Goal: Ask a question: Seek information or help from site administrators or community

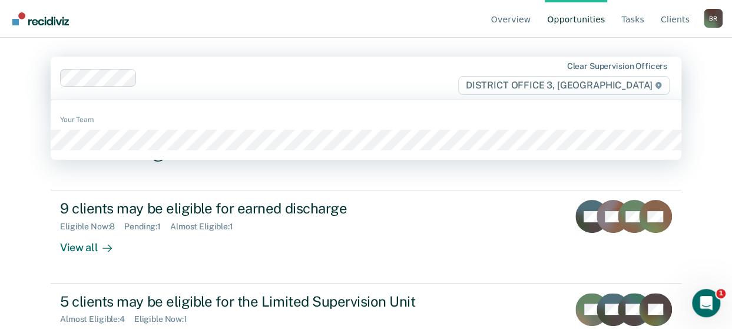
click at [637, 85] on span "DISTRICT OFFICE 3, [GEOGRAPHIC_DATA]" at bounding box center [563, 85] width 211 height 19
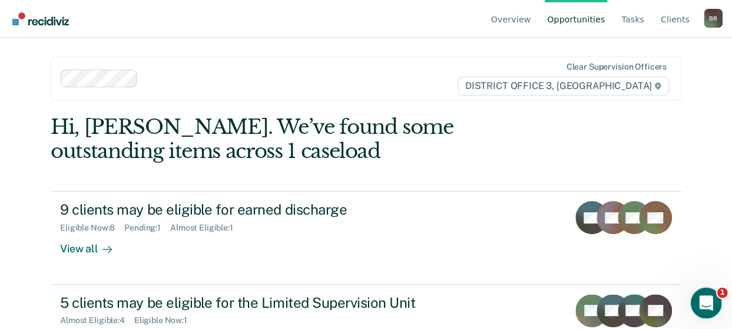
click at [715, 296] on div "Open Intercom Messenger" at bounding box center [704, 301] width 39 height 39
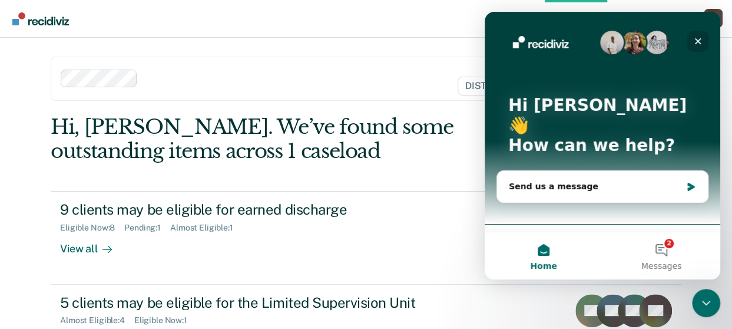
click at [699, 41] on icon "Close" at bounding box center [697, 41] width 9 height 9
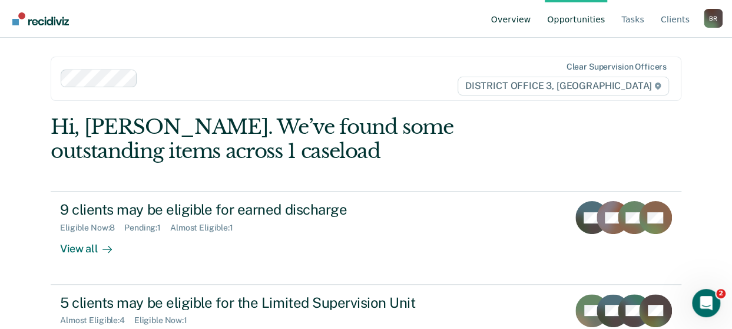
click at [518, 22] on link "Overview" at bounding box center [511, 19] width 45 height 38
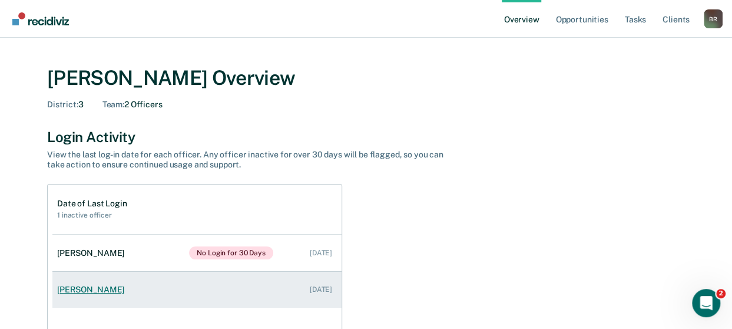
click at [79, 287] on div "[PERSON_NAME]" at bounding box center [93, 290] width 72 height 10
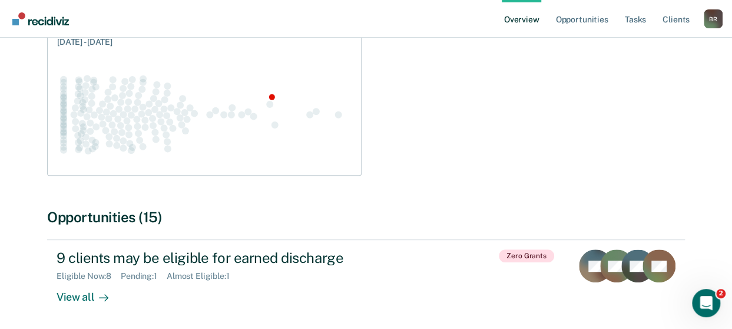
scroll to position [163, 0]
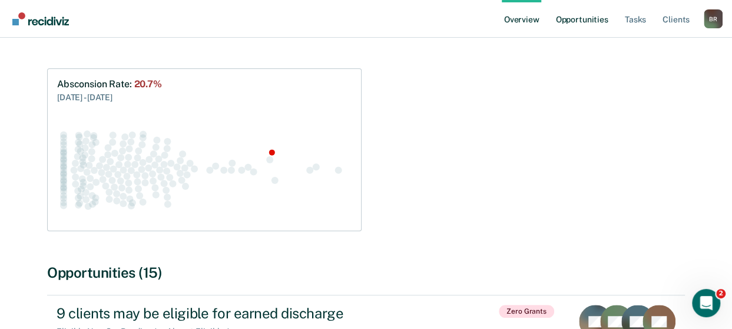
click at [580, 21] on link "Opportunities" at bounding box center [581, 19] width 57 height 38
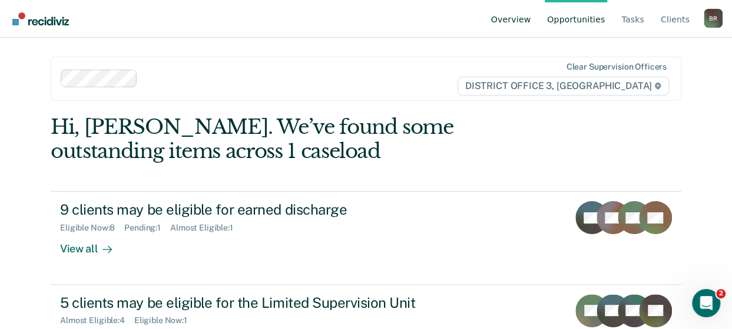
click at [520, 16] on link "Overview" at bounding box center [511, 19] width 45 height 38
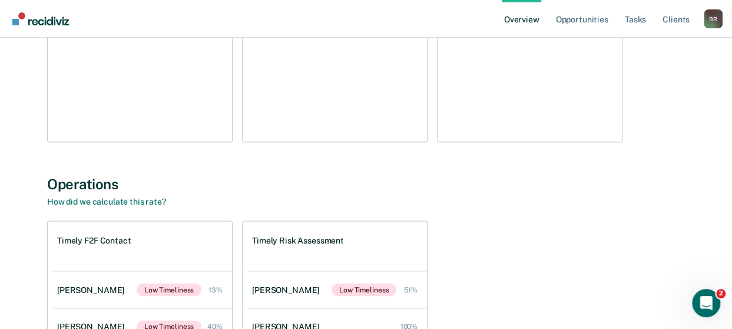
scroll to position [900, 0]
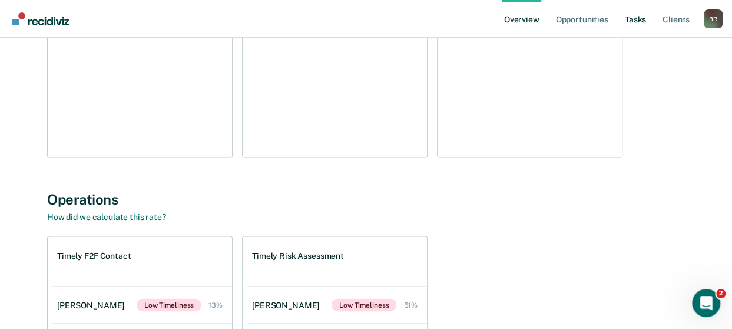
click at [639, 22] on link "Tasks" at bounding box center [636, 19] width 26 height 38
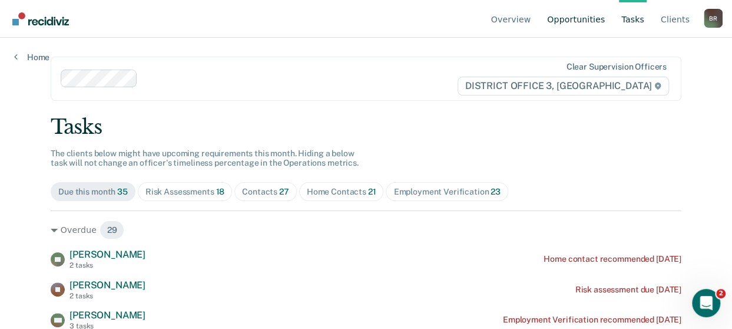
click at [579, 19] on link "Opportunities" at bounding box center [576, 19] width 62 height 38
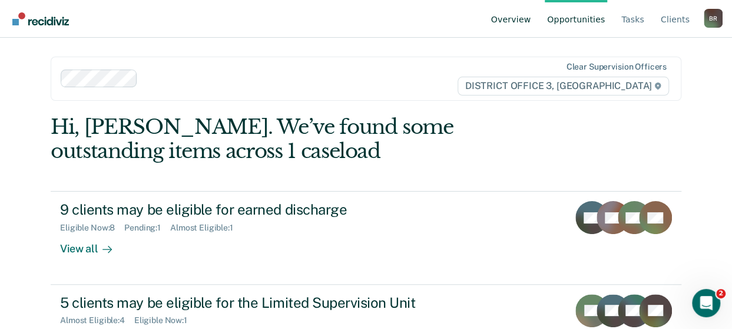
click at [520, 22] on link "Overview" at bounding box center [511, 19] width 45 height 38
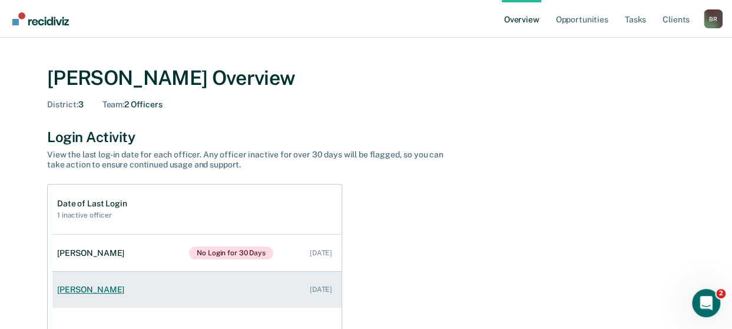
click at [63, 290] on div "[PERSON_NAME]" at bounding box center [93, 290] width 72 height 10
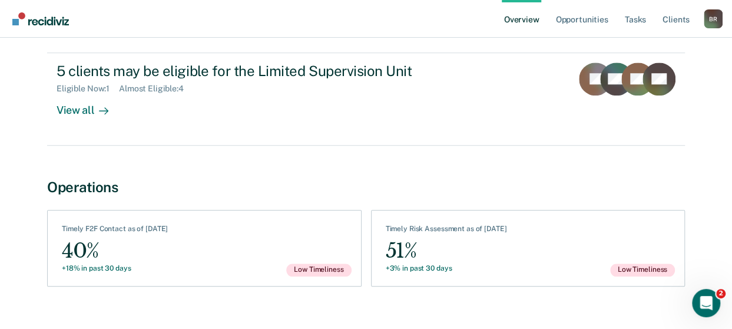
scroll to position [501, 0]
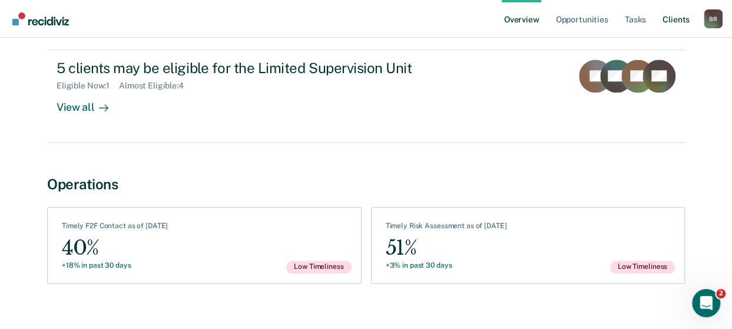
click at [681, 21] on link "Client s" at bounding box center [676, 19] width 32 height 38
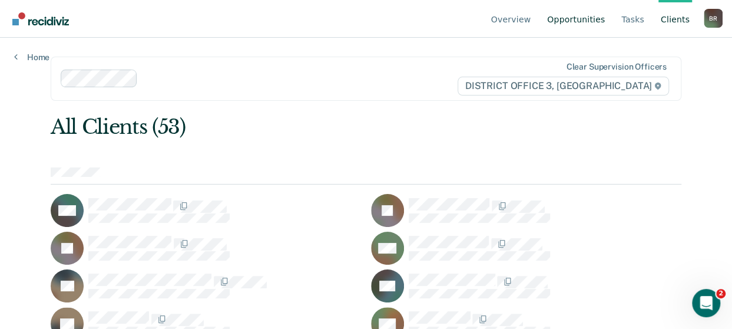
click at [597, 22] on link "Opportunities" at bounding box center [576, 19] width 62 height 38
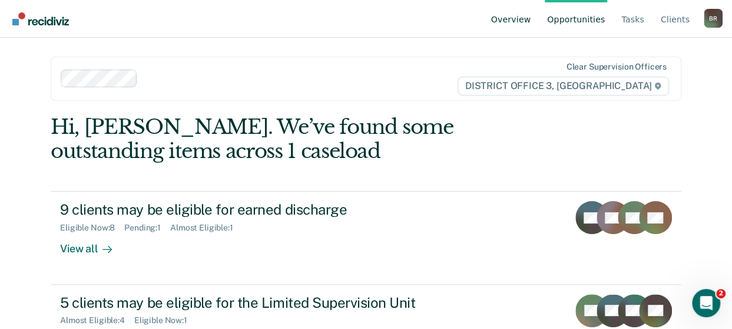
click at [525, 22] on link "Overview" at bounding box center [511, 19] width 45 height 38
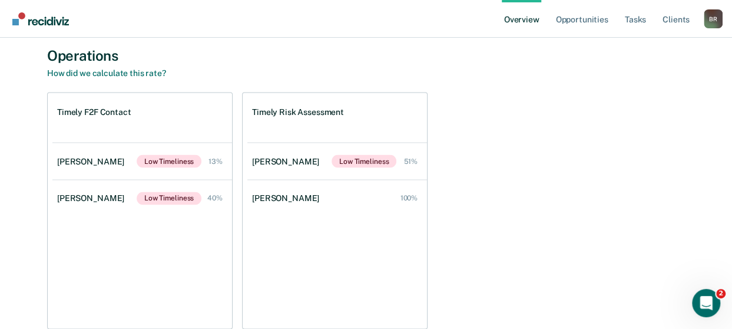
scroll to position [1104, 0]
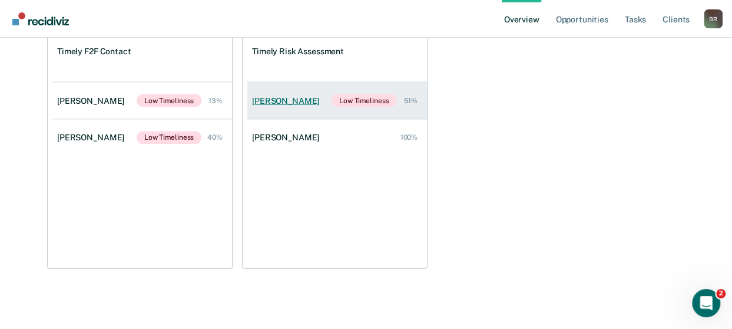
click at [273, 97] on div "[PERSON_NAME]" at bounding box center [288, 101] width 72 height 10
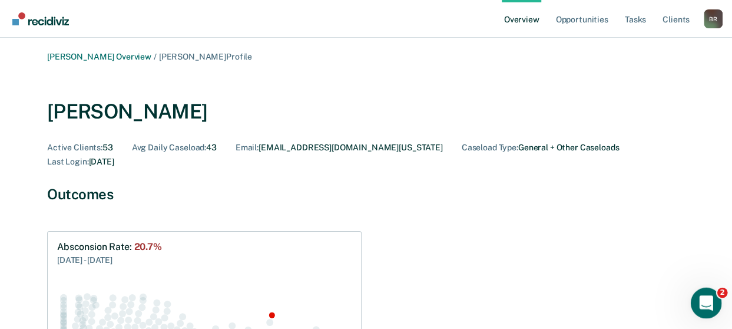
click at [718, 302] on div "Open Intercom Messenger" at bounding box center [704, 301] width 39 height 39
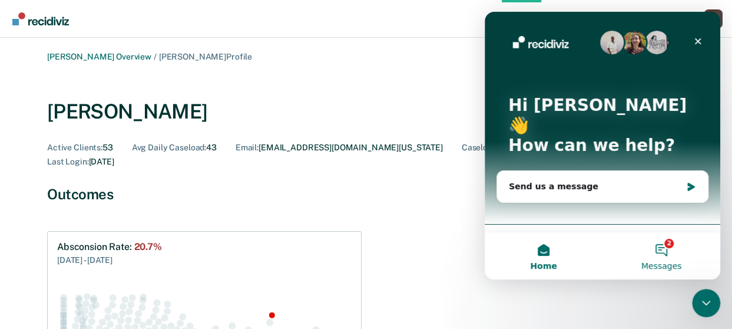
click at [665, 247] on button "2 Messages" at bounding box center [662, 255] width 118 height 47
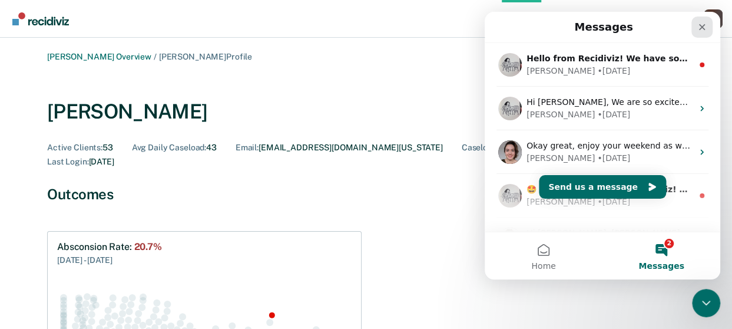
click at [703, 26] on icon "Close" at bounding box center [702, 27] width 6 height 6
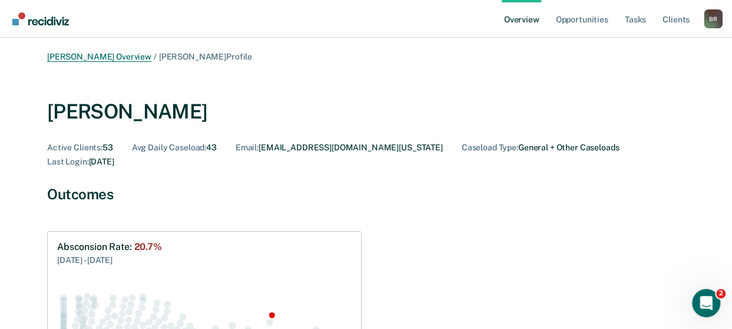
click at [93, 57] on link "[PERSON_NAME] Overview" at bounding box center [99, 57] width 104 height 10
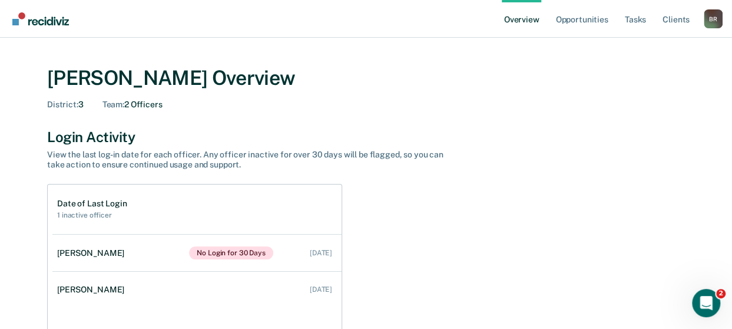
click at [520, 18] on link "Overview" at bounding box center [522, 19] width 40 height 38
click at [579, 22] on link "Opportunities" at bounding box center [581, 19] width 57 height 38
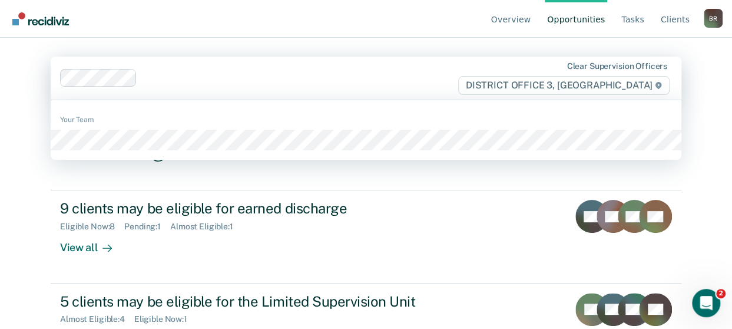
click at [583, 82] on span "DISTRICT OFFICE 3, [GEOGRAPHIC_DATA]" at bounding box center [563, 85] width 211 height 19
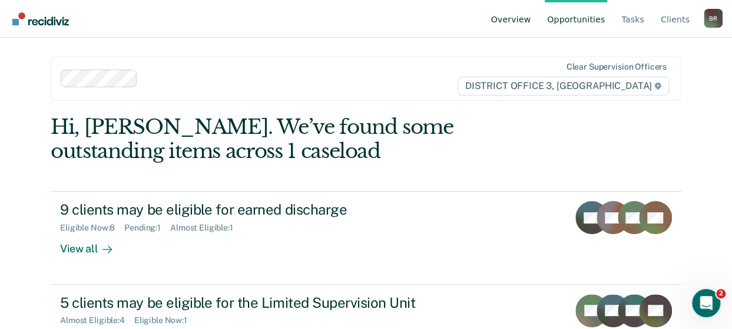
click at [521, 19] on link "Overview" at bounding box center [511, 19] width 45 height 38
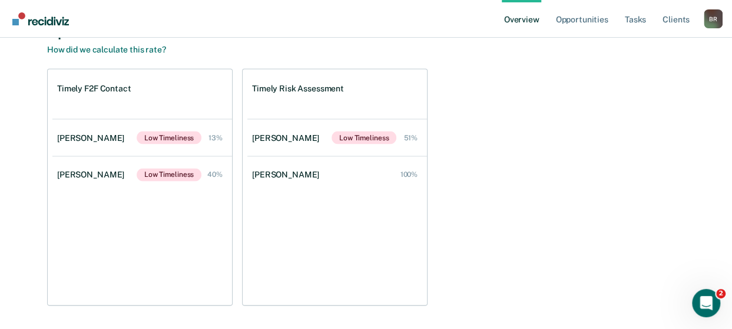
scroll to position [1104, 0]
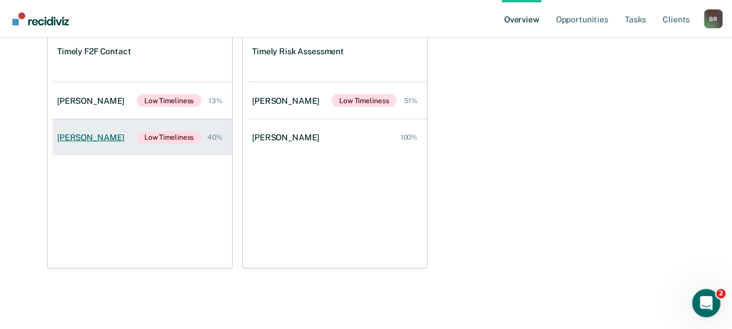
click at [75, 137] on div "[PERSON_NAME]" at bounding box center [93, 138] width 72 height 10
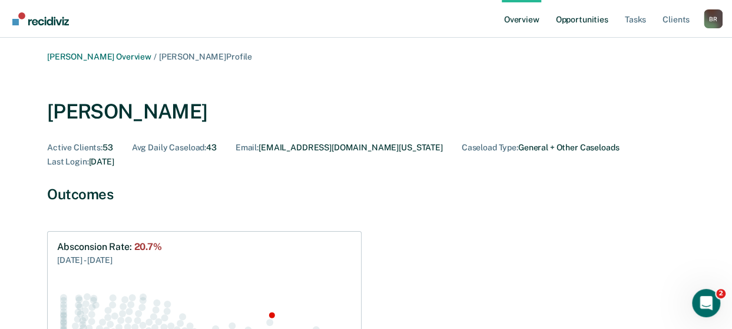
click at [589, 19] on link "Opportunities" at bounding box center [581, 19] width 57 height 38
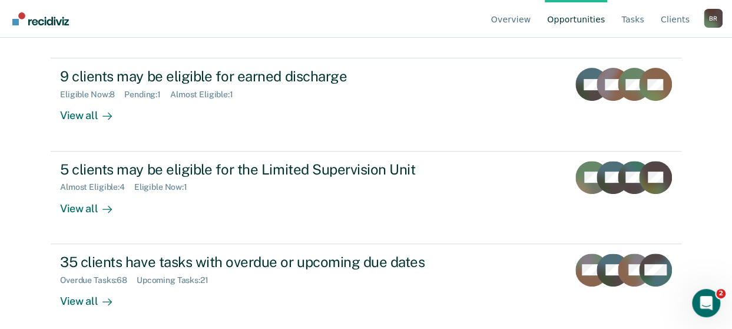
scroll to position [139, 0]
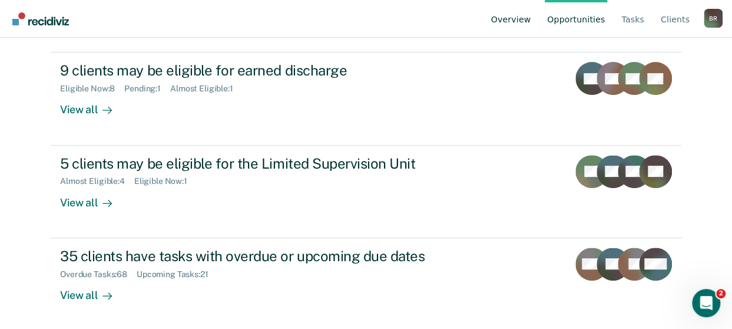
click at [517, 22] on link "Overview" at bounding box center [511, 19] width 45 height 38
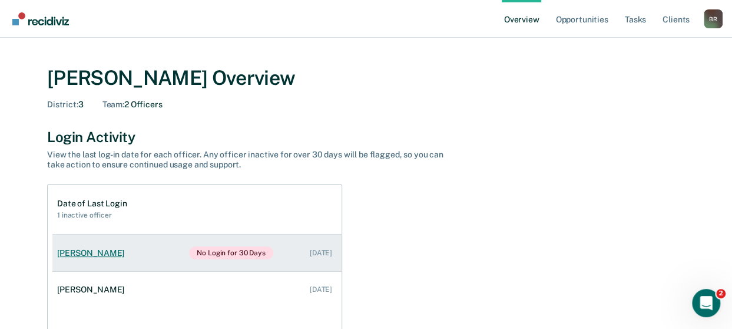
click at [100, 253] on div "[PERSON_NAME]" at bounding box center [93, 253] width 72 height 10
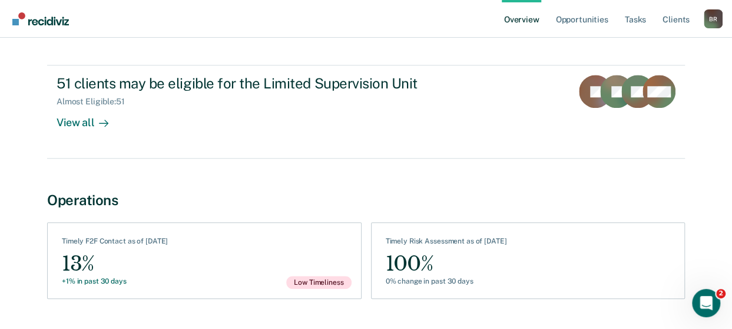
scroll to position [493, 0]
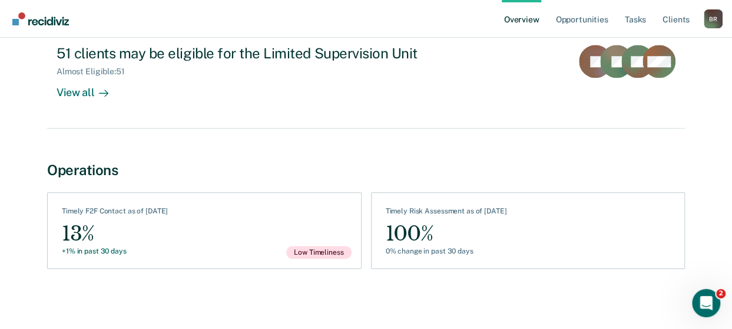
click at [716, 19] on div "B R" at bounding box center [713, 18] width 19 height 19
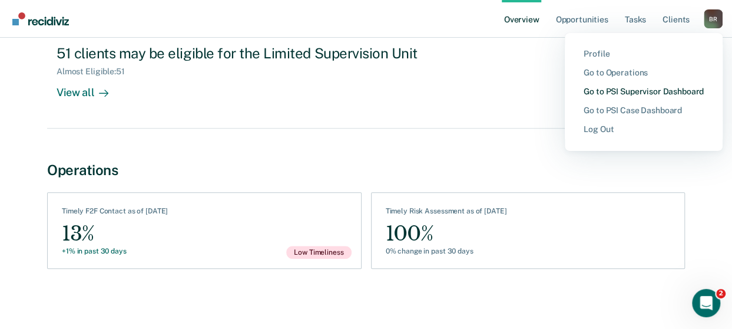
click at [617, 91] on link "Go to PSI Supervisor Dashboard" at bounding box center [644, 92] width 120 height 10
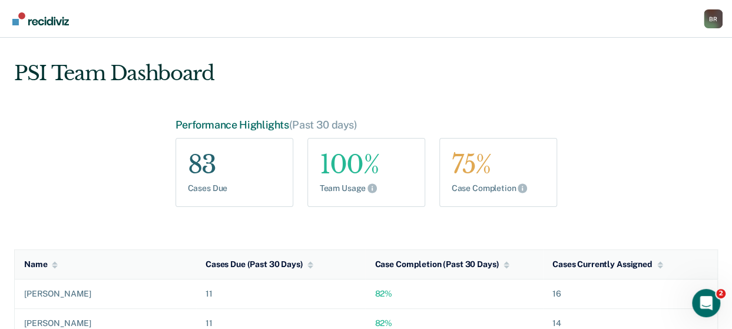
click at [711, 20] on div "B R" at bounding box center [713, 18] width 19 height 19
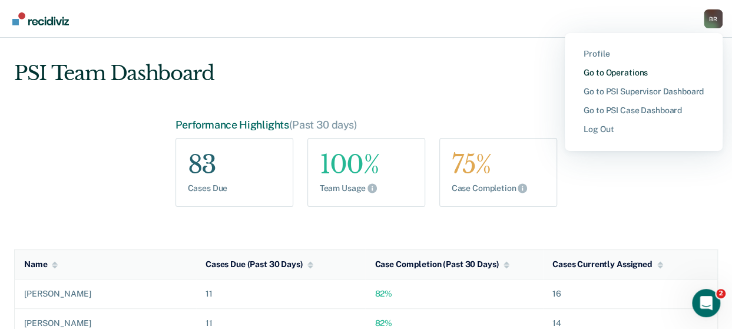
click at [610, 74] on link "Go to Operations" at bounding box center [644, 73] width 120 height 10
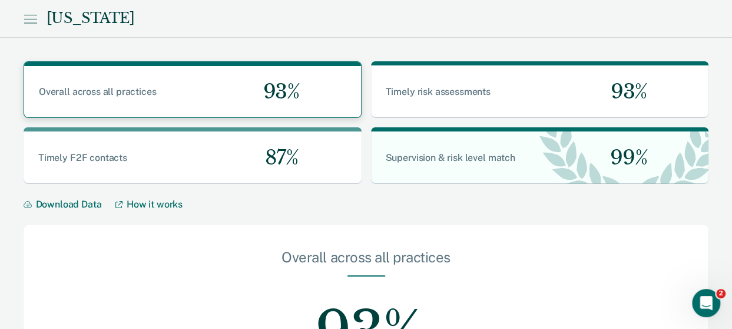
click at [179, 96] on div "Overall across all practices" at bounding box center [108, 92] width 168 height 12
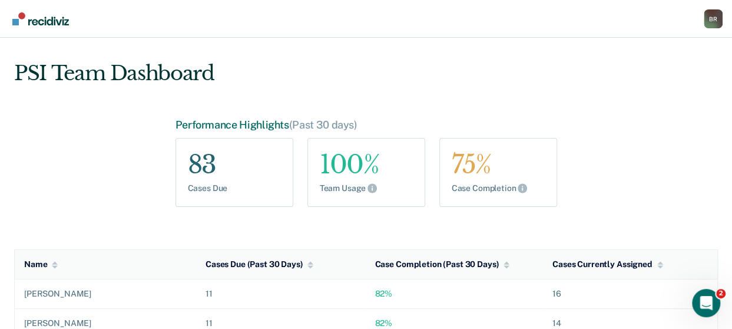
scroll to position [236, 0]
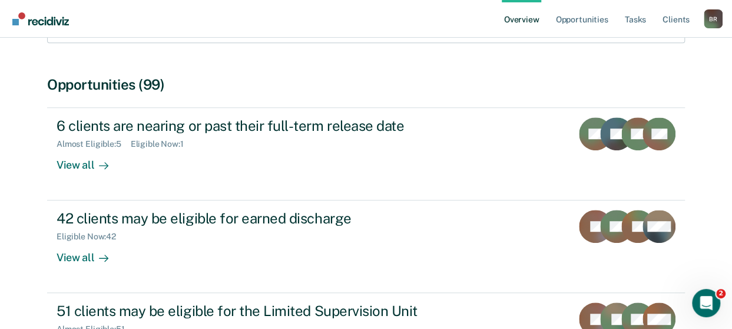
scroll to position [493, 0]
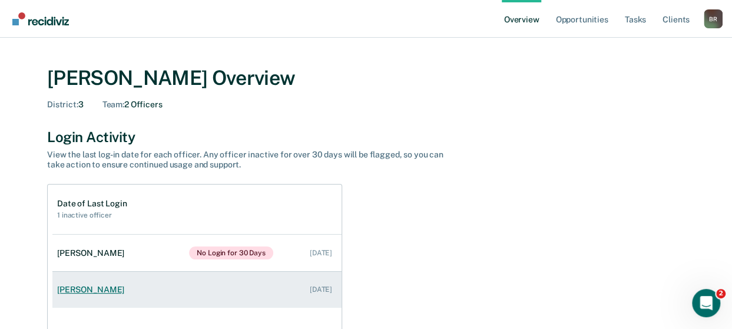
click at [81, 289] on div "[PERSON_NAME]" at bounding box center [93, 290] width 72 height 10
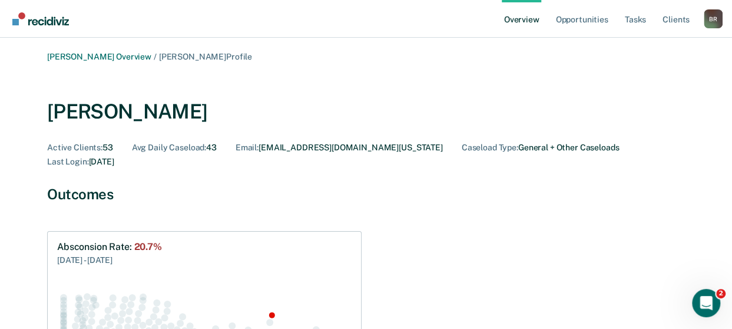
click at [717, 18] on div "B R" at bounding box center [713, 18] width 19 height 19
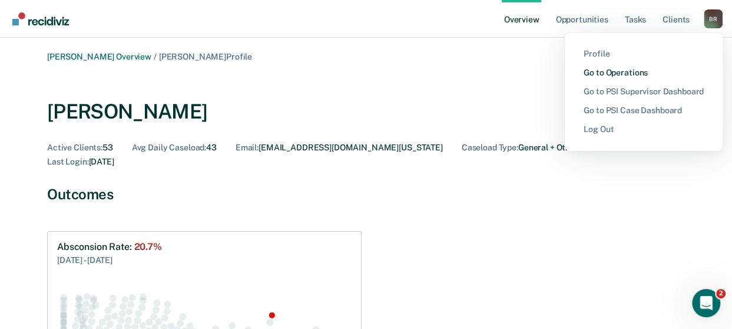
click at [622, 72] on link "Go to Operations" at bounding box center [644, 73] width 120 height 10
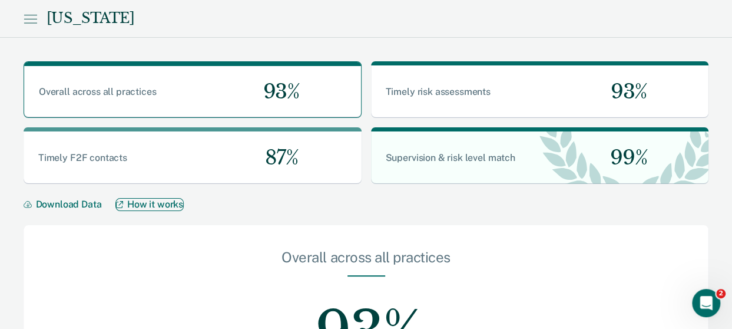
click at [150, 201] on link "How it works" at bounding box center [149, 204] width 68 height 12
click at [31, 25] on icon at bounding box center [31, 19] width 14 height 14
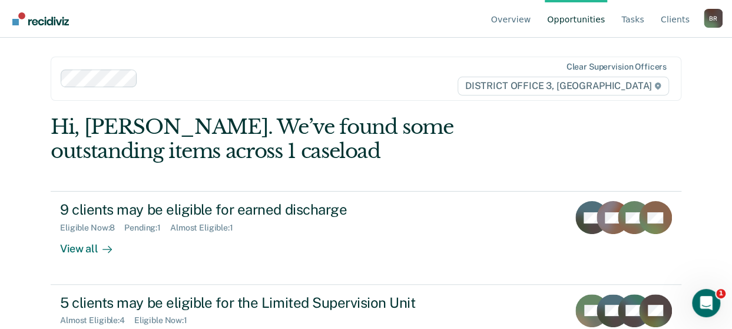
click at [712, 22] on div "B R" at bounding box center [713, 18] width 19 height 19
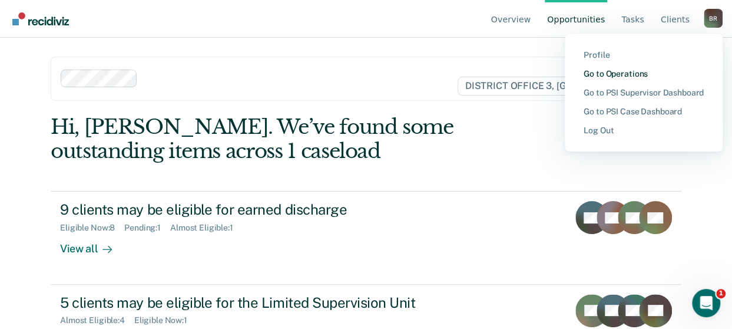
click at [609, 73] on link "Go to Operations" at bounding box center [644, 74] width 120 height 10
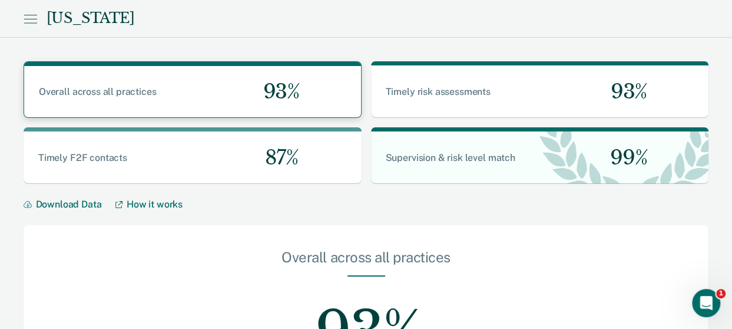
click at [119, 95] on span "Overall across all practices" at bounding box center [98, 91] width 118 height 11
click at [60, 204] on button "Download Data" at bounding box center [70, 204] width 93 height 12
click at [560, 254] on div "Overall across all practices" at bounding box center [366, 262] width 591 height 27
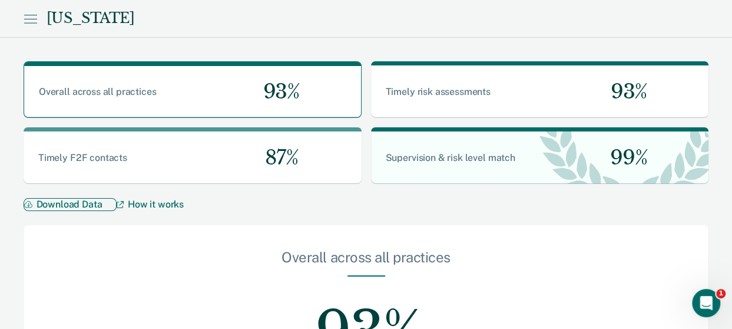
click at [46, 204] on button "Download Data" at bounding box center [70, 204] width 93 height 12
click at [577, 282] on div "93%" at bounding box center [366, 323] width 591 height 94
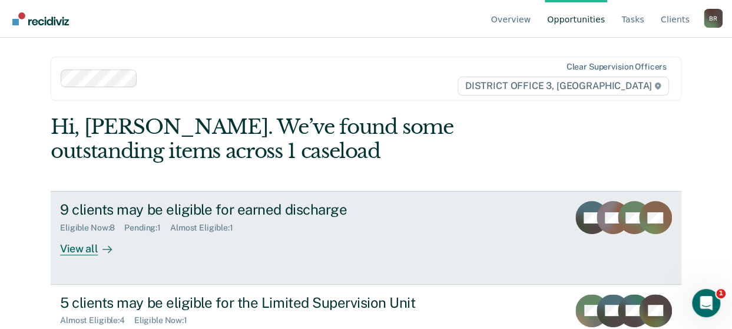
click at [77, 249] on div "View all" at bounding box center [93, 244] width 66 height 23
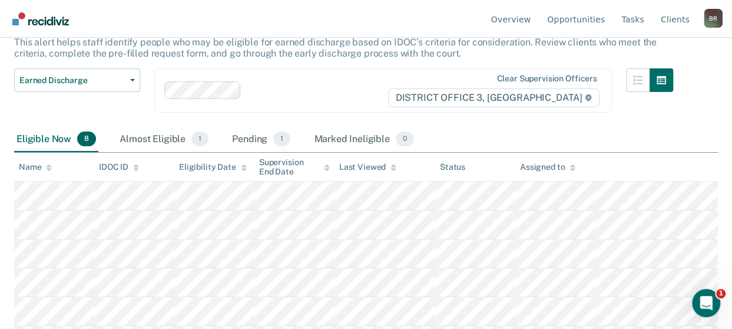
scroll to position [161, 0]
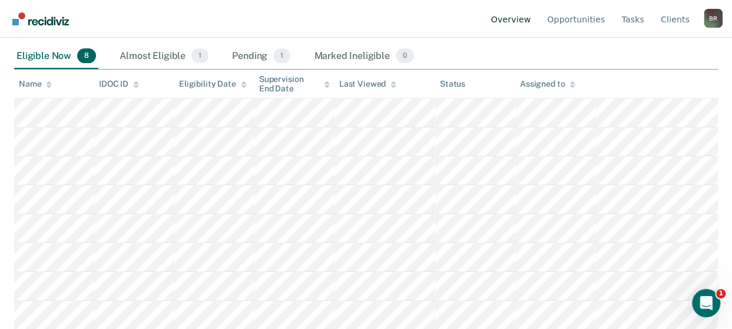
click at [515, 27] on link "Overview" at bounding box center [511, 19] width 45 height 38
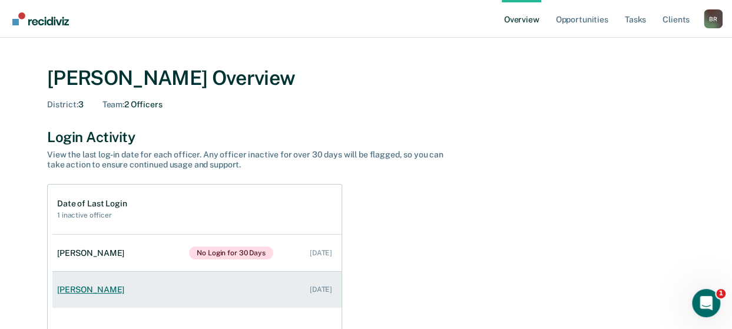
click at [71, 289] on div "[PERSON_NAME]" at bounding box center [93, 290] width 72 height 10
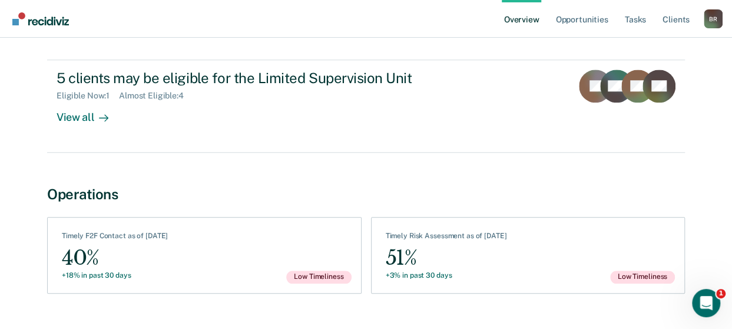
scroll to position [501, 0]
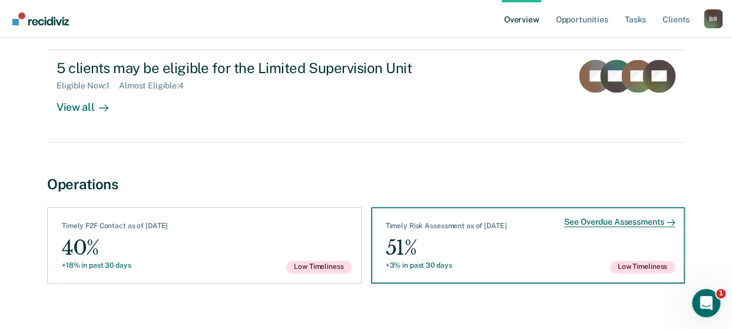
click at [409, 236] on div "51%" at bounding box center [446, 247] width 121 height 27
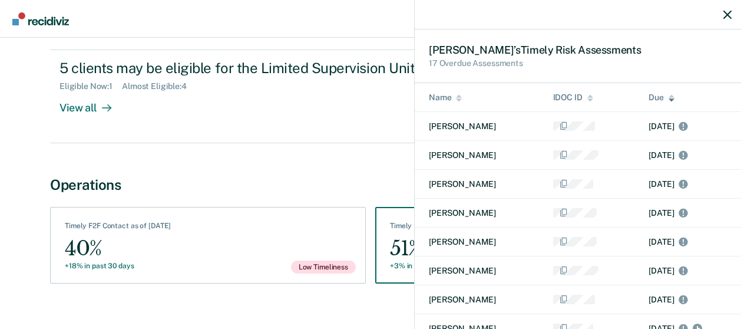
click at [409, 236] on div "Scott ’s Timely Risk Assessment s 17 Overdue Assessments Name IDOC ID Due Samue…" at bounding box center [370, 164] width 741 height 329
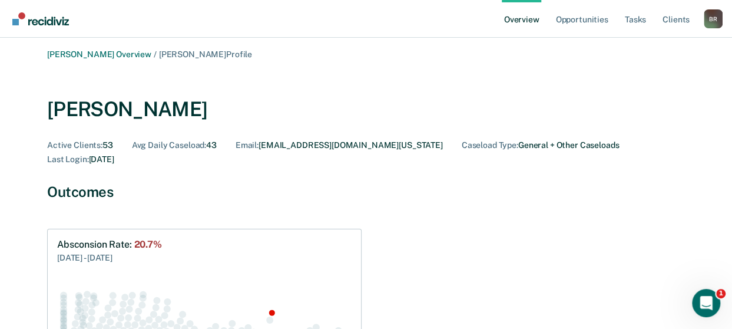
scroll to position [0, 0]
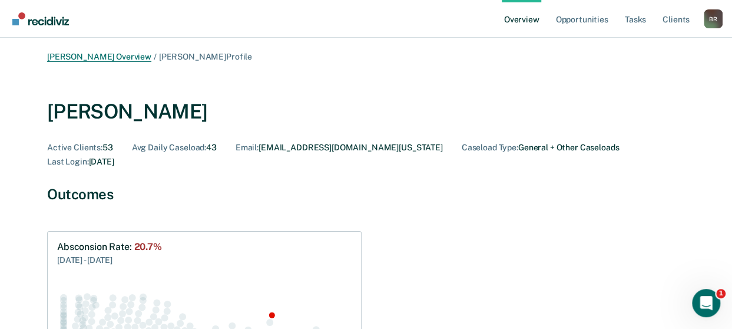
click at [111, 56] on link "[PERSON_NAME] Overview" at bounding box center [99, 57] width 104 height 10
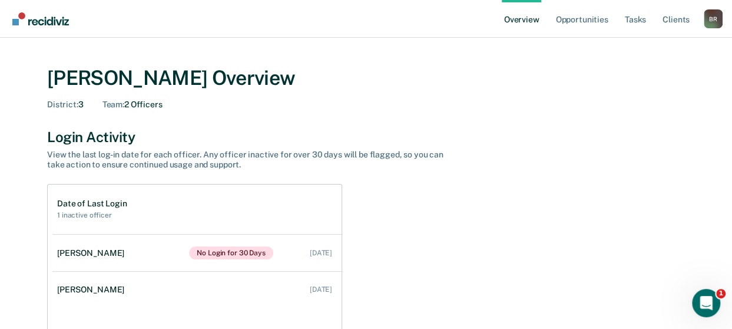
click at [712, 19] on div "B R" at bounding box center [713, 18] width 19 height 19
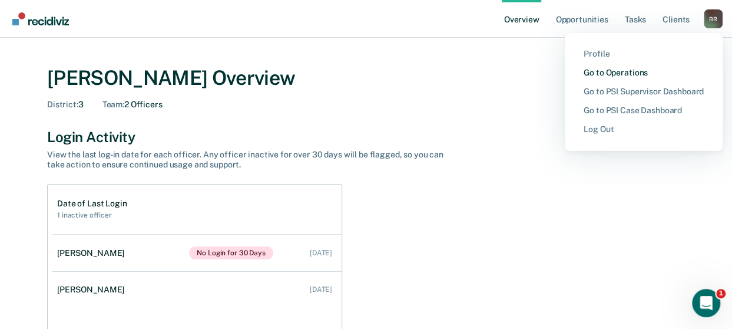
click at [632, 71] on link "Go to Operations" at bounding box center [644, 73] width 120 height 10
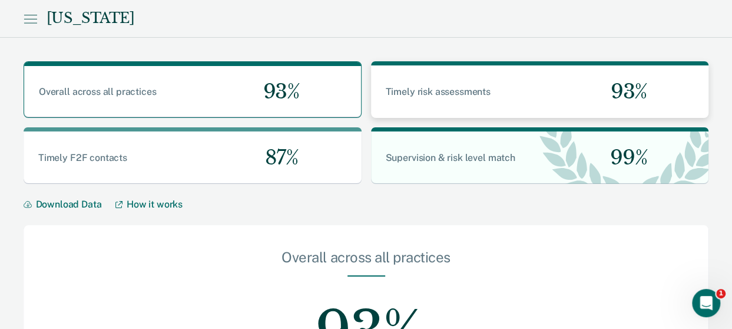
click at [434, 94] on span "Timely risk assessments" at bounding box center [437, 91] width 105 height 11
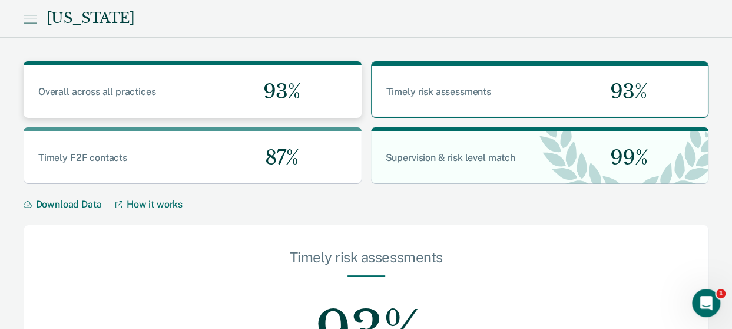
click at [95, 93] on span "Overall across all practices" at bounding box center [97, 91] width 118 height 11
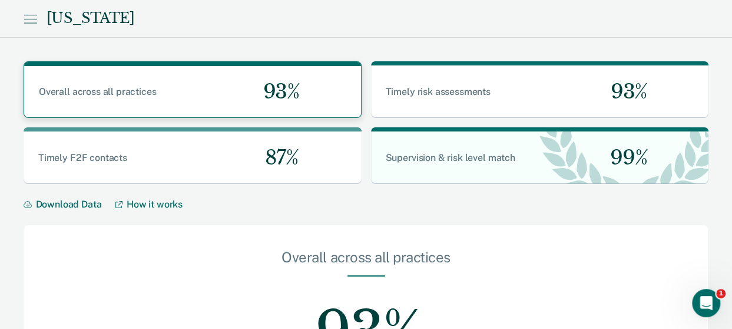
click at [104, 91] on span "Overall across all practices" at bounding box center [98, 91] width 118 height 11
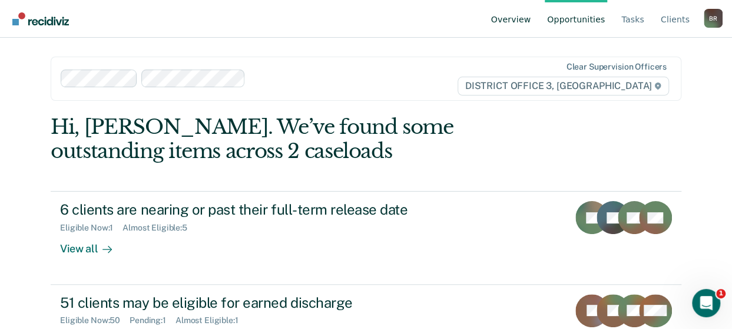
click at [513, 21] on link "Overview" at bounding box center [511, 19] width 45 height 38
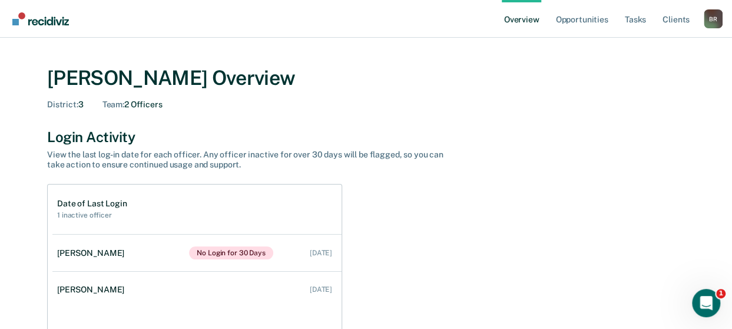
click at [513, 19] on link "Overview" at bounding box center [522, 19] width 40 height 38
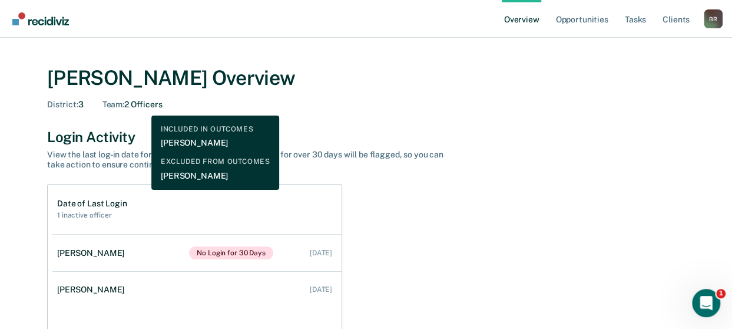
click at [143, 107] on div "Team : 2 Officers" at bounding box center [133, 105] width 60 height 10
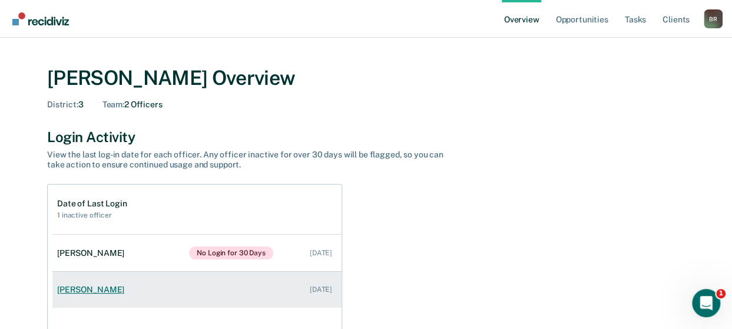
click at [77, 287] on div "[PERSON_NAME]" at bounding box center [93, 290] width 72 height 10
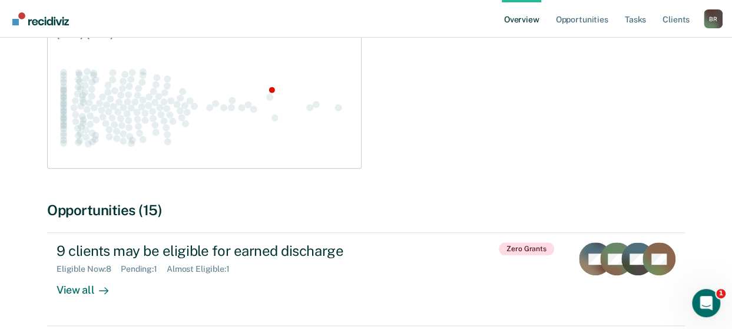
scroll to position [236, 0]
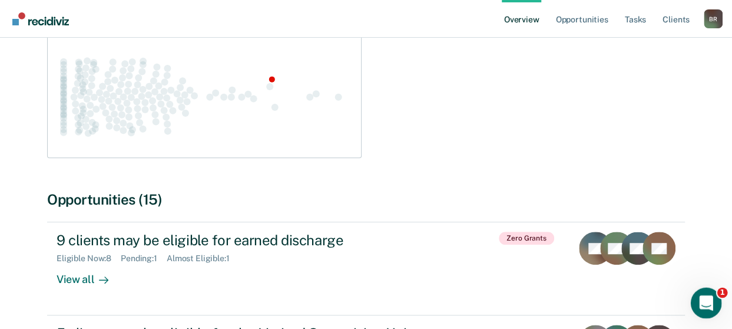
click at [513, 299] on icon "Open Intercom Messenger" at bounding box center [704, 301] width 19 height 19
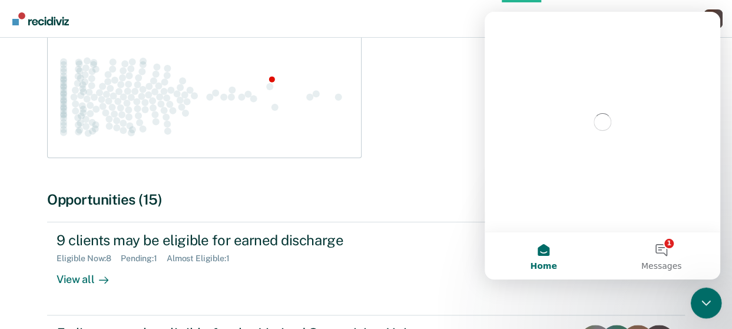
scroll to position [0, 0]
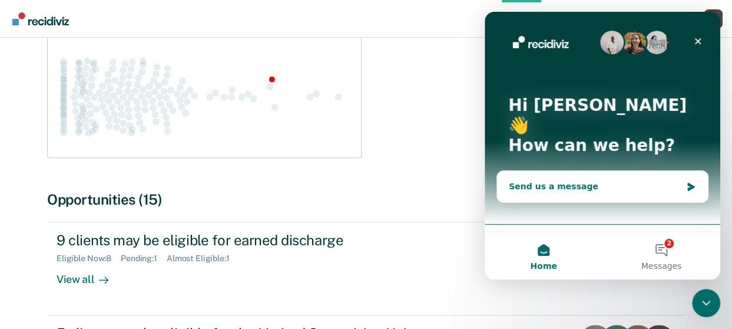
click at [513, 183] on icon "Intercom messenger" at bounding box center [691, 187] width 7 height 8
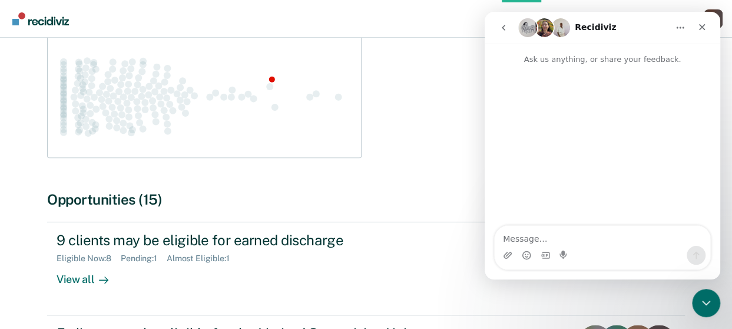
click at [513, 237] on textarea "Message…" at bounding box center [603, 236] width 216 height 20
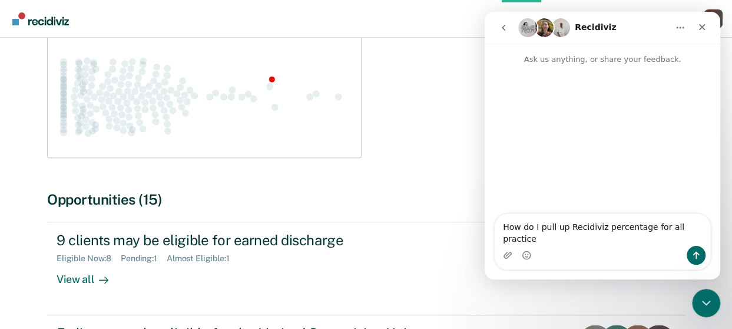
click at [513, 240] on textarea "How do I pull up Recidiviz percentage for all practice" at bounding box center [603, 230] width 216 height 32
type textarea "How do I pull up Recidiviz percentage for all practices for individual officer?"
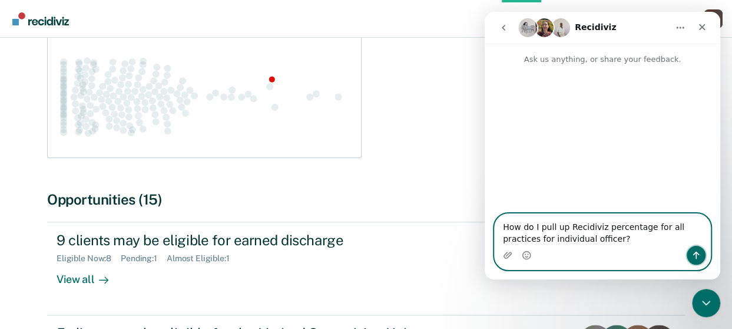
click at [513, 257] on icon "Send a message…" at bounding box center [696, 256] width 6 height 8
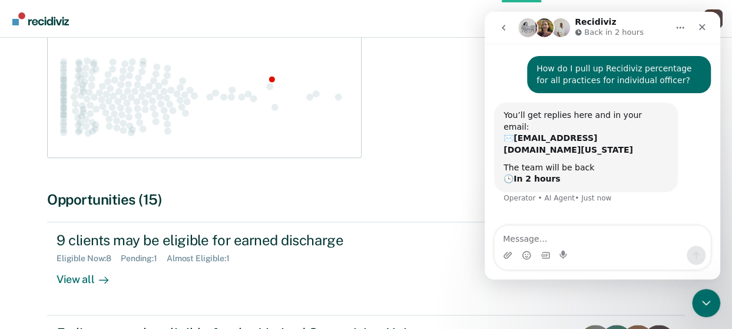
scroll to position [24, 0]
click at [513, 31] on icon "Close" at bounding box center [702, 26] width 9 height 9
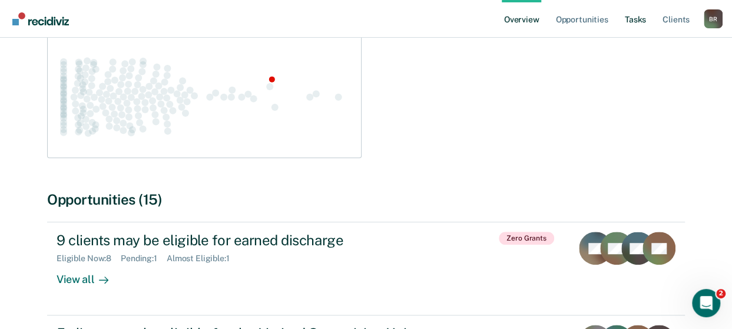
click at [513, 21] on link "Tasks" at bounding box center [636, 19] width 26 height 38
